Goal: Task Accomplishment & Management: Complete application form

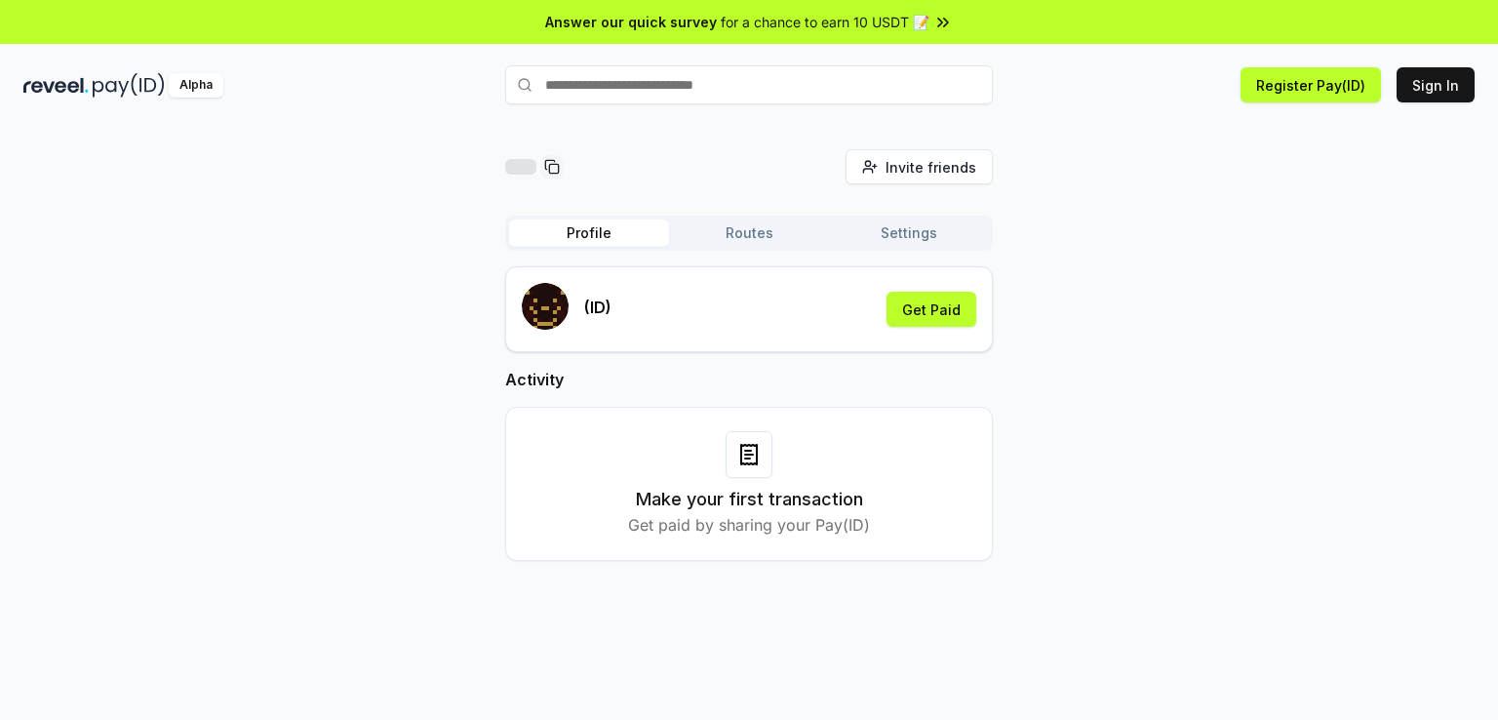
click at [767, 230] on button "Routes" at bounding box center [749, 232] width 160 height 27
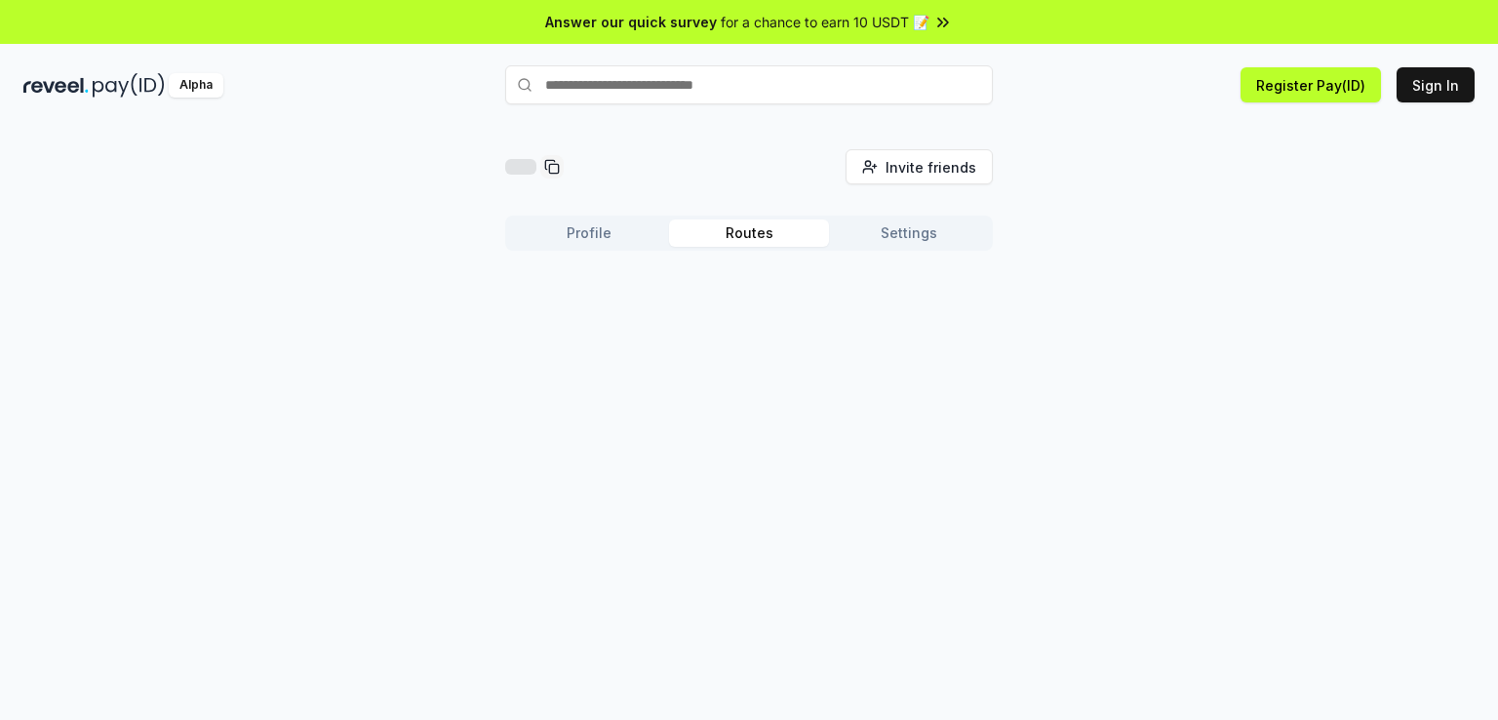
click at [640, 231] on button "Profile" at bounding box center [589, 232] width 160 height 27
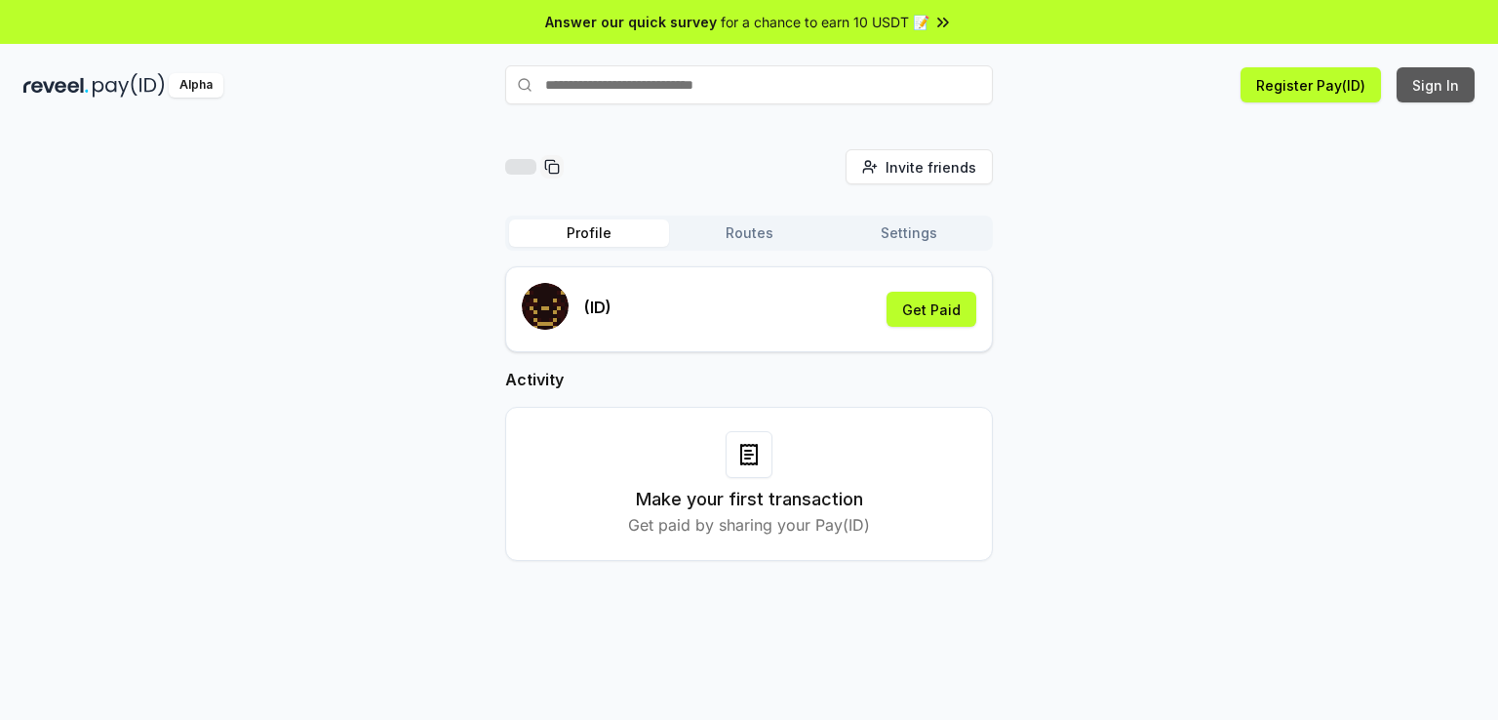
click at [1405, 83] on button "Sign In" at bounding box center [1436, 84] width 78 height 35
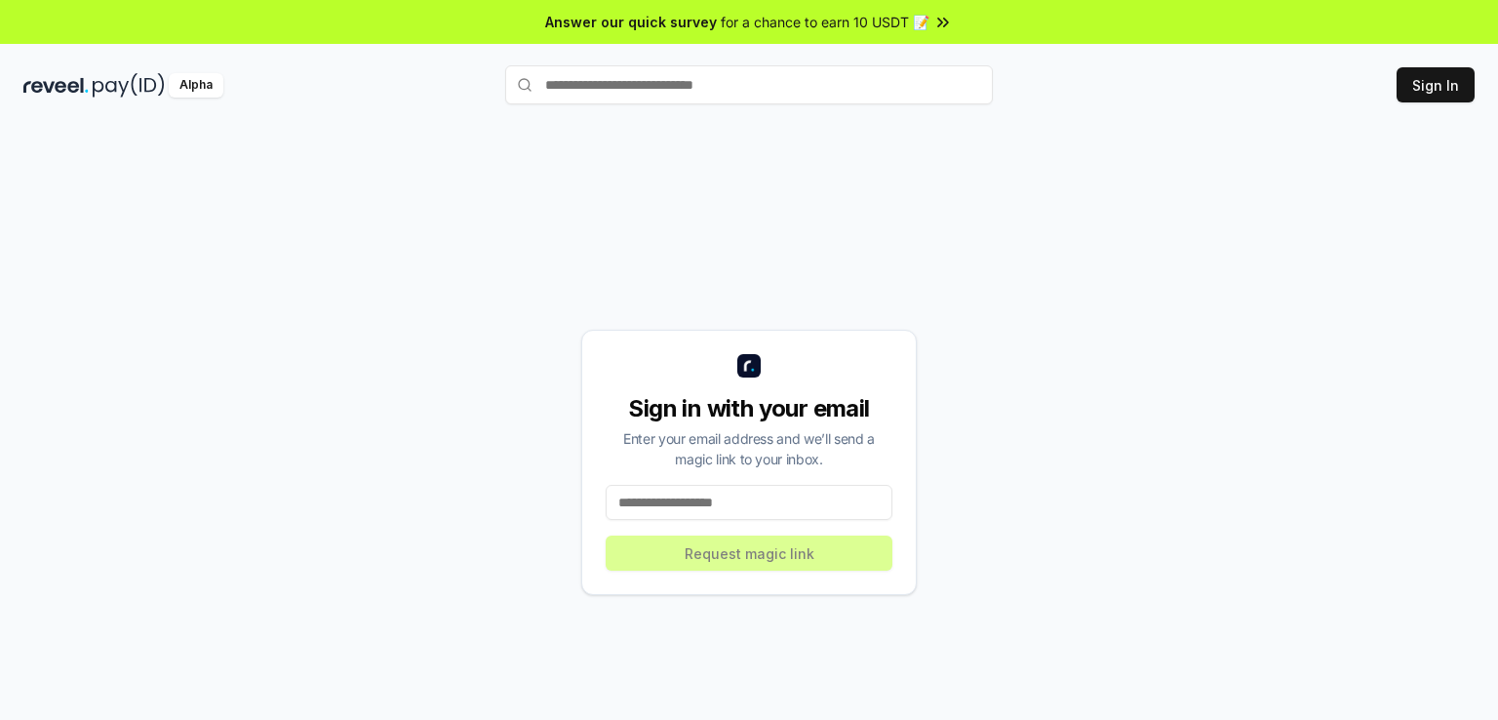
click at [735, 490] on input at bounding box center [749, 502] width 287 height 35
